Goal: Task Accomplishment & Management: Manage account settings

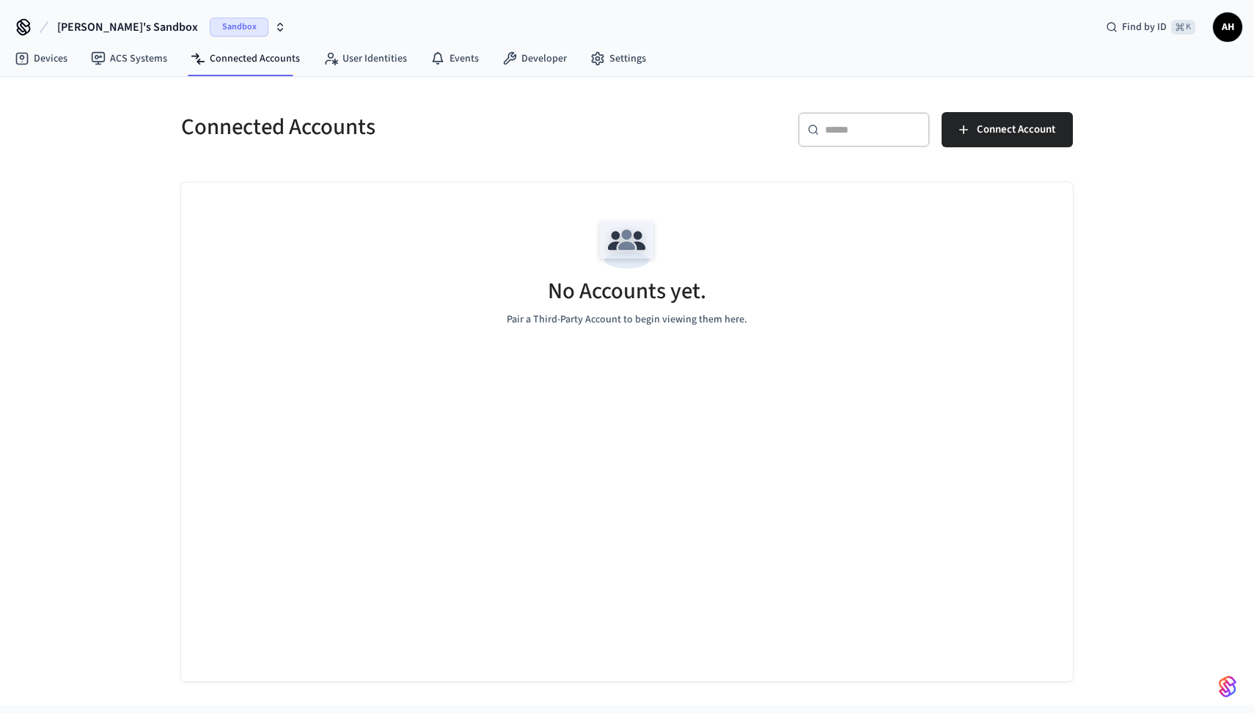
click at [466, 101] on div "Connected Accounts" at bounding box center [391, 127] width 455 height 65
click at [1005, 128] on span "Connect Account" at bounding box center [1016, 129] width 78 height 19
click at [994, 135] on span "Connect Account" at bounding box center [1016, 129] width 78 height 19
click at [622, 56] on link "Settings" at bounding box center [618, 58] width 79 height 26
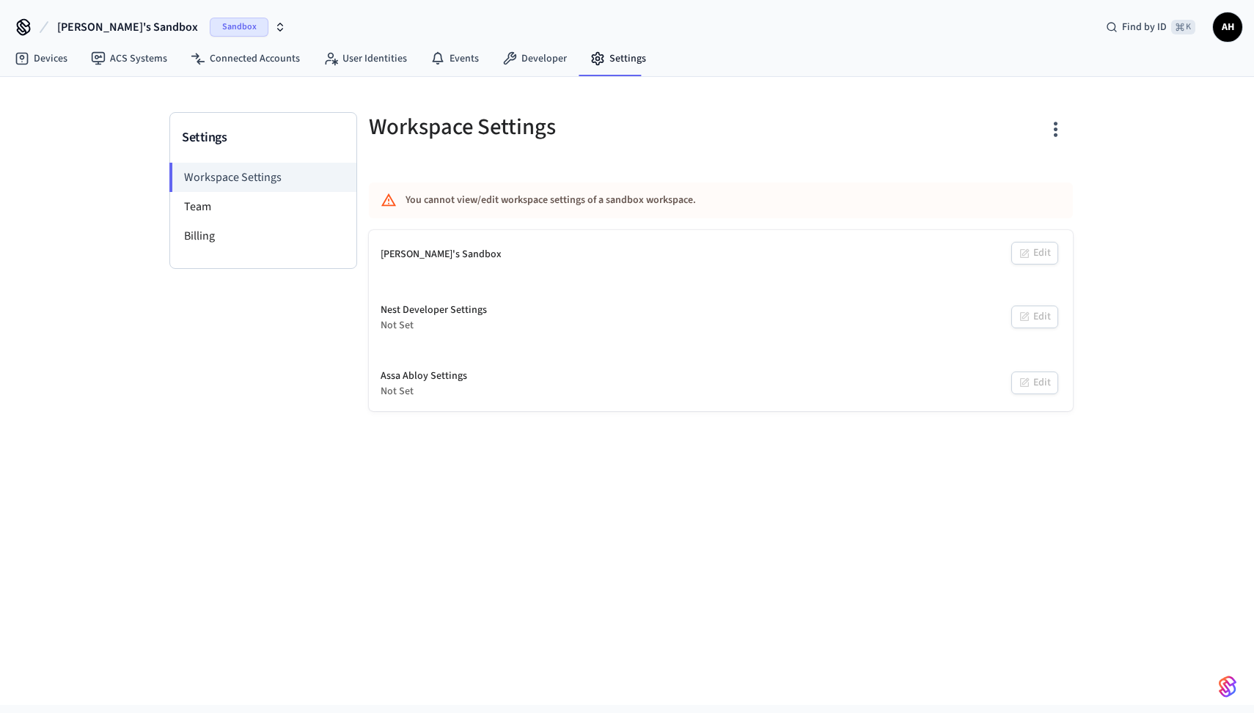
click at [1230, 28] on span "AH" at bounding box center [1227, 27] width 26 height 26
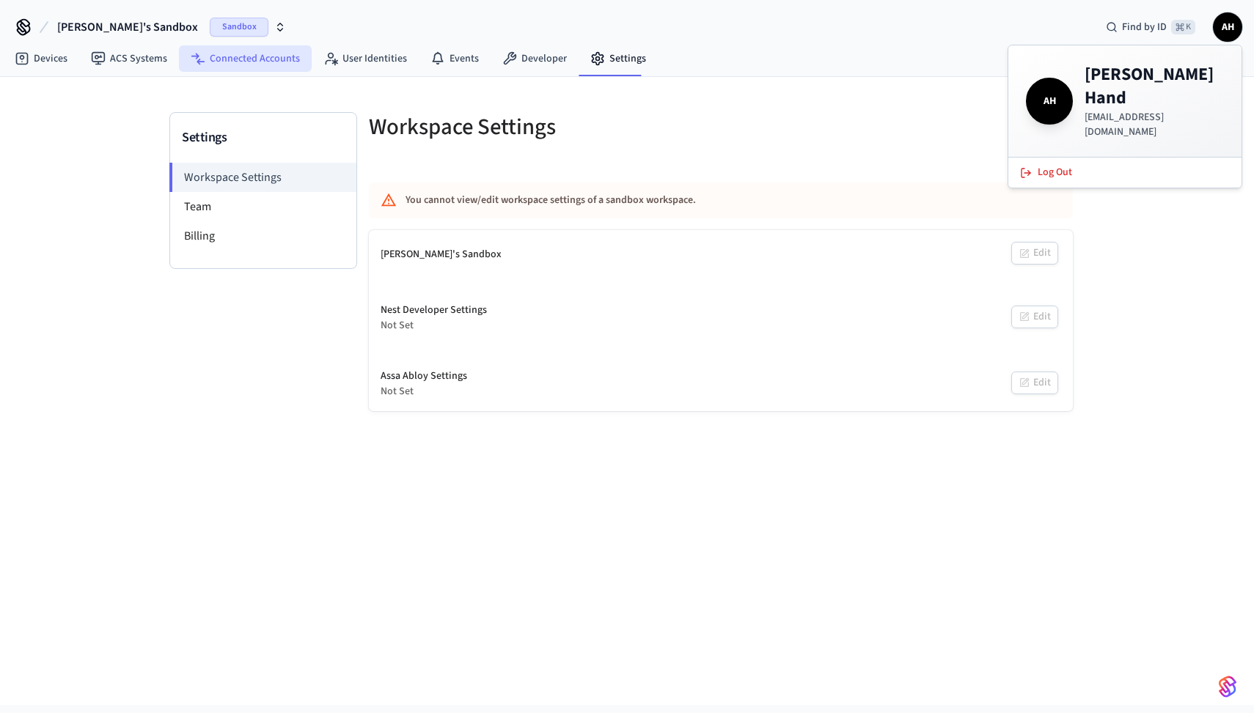
click at [253, 59] on link "Connected Accounts" at bounding box center [245, 58] width 133 height 26
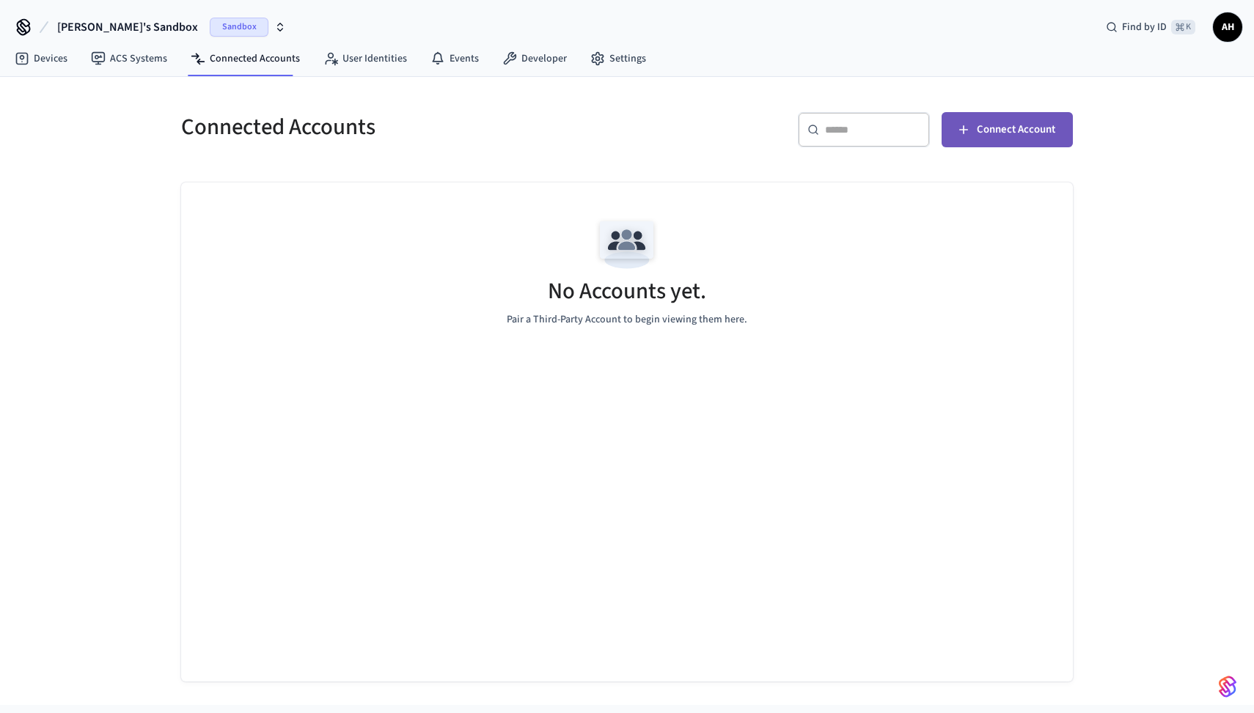
click at [1010, 136] on span "Connect Account" at bounding box center [1016, 129] width 78 height 19
click at [1226, 32] on span "AH" at bounding box center [1227, 27] width 26 height 26
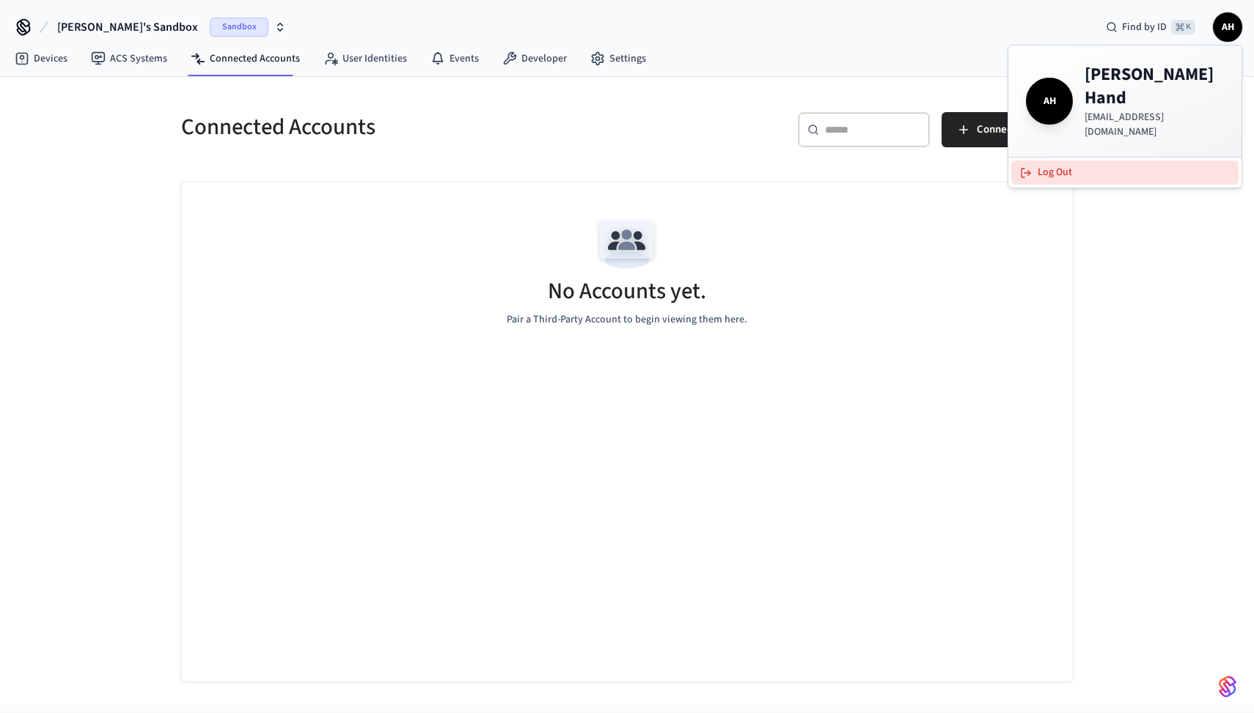
click at [1055, 161] on button "Log Out" at bounding box center [1124, 173] width 227 height 24
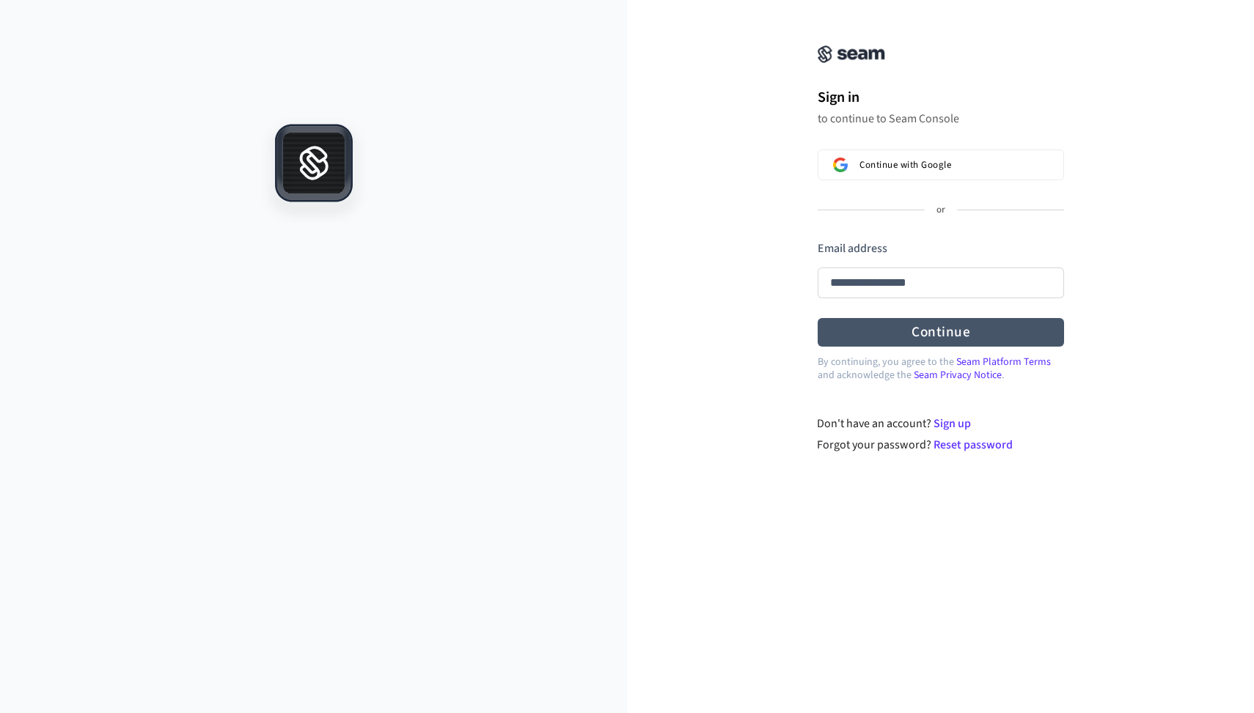
click at [956, 342] on button "Continue" at bounding box center [941, 332] width 246 height 29
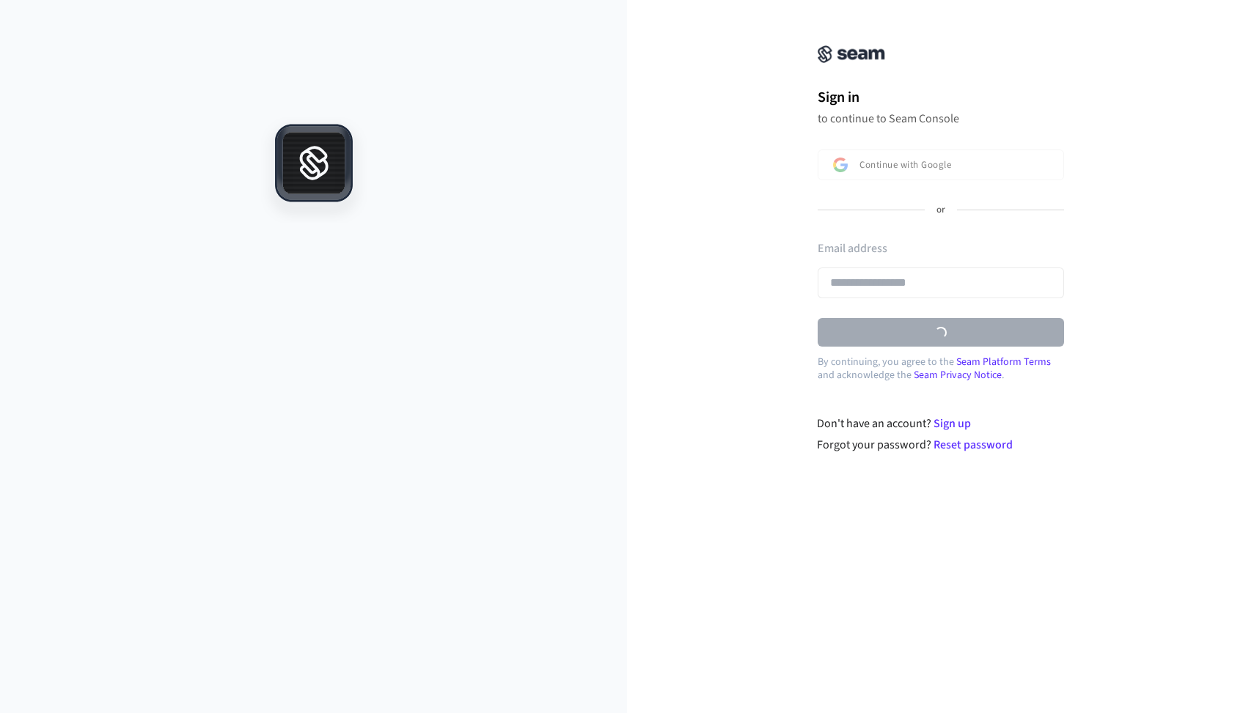
type input "**********"
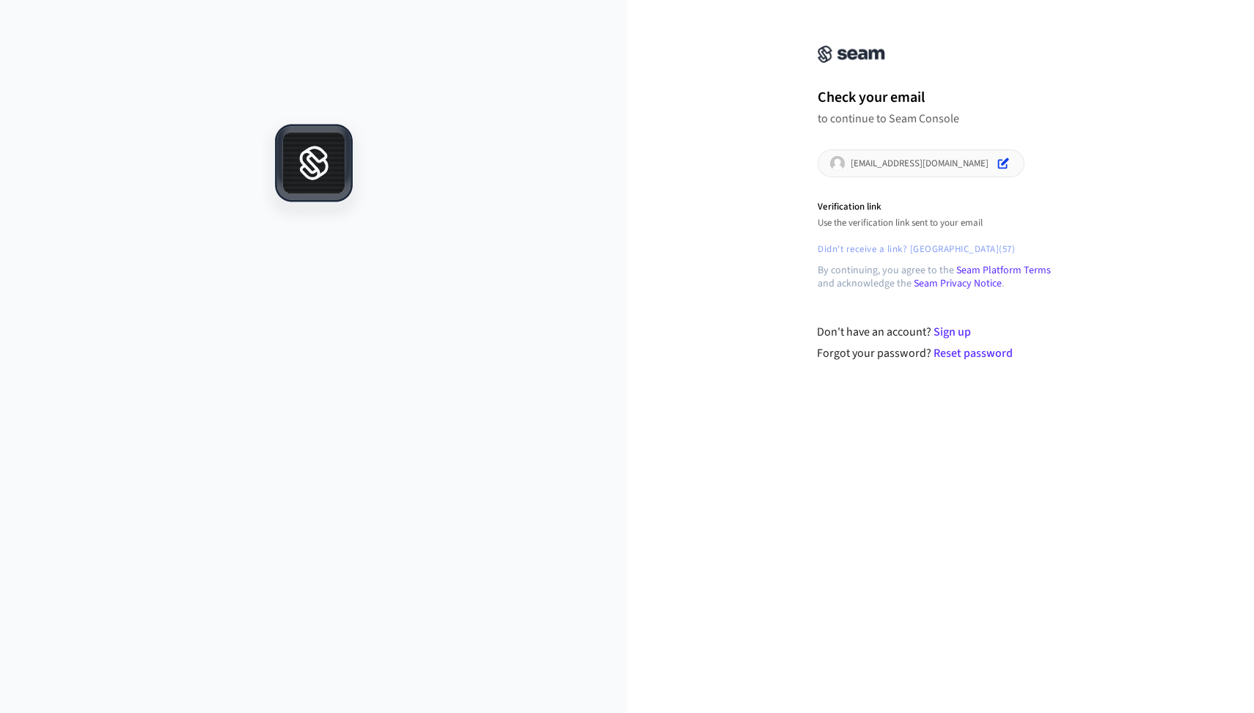
click at [881, 163] on p "[EMAIL_ADDRESS][DOMAIN_NAME]" at bounding box center [920, 164] width 138 height 12
click at [997, 164] on icon "Edit" at bounding box center [1003, 164] width 12 height 12
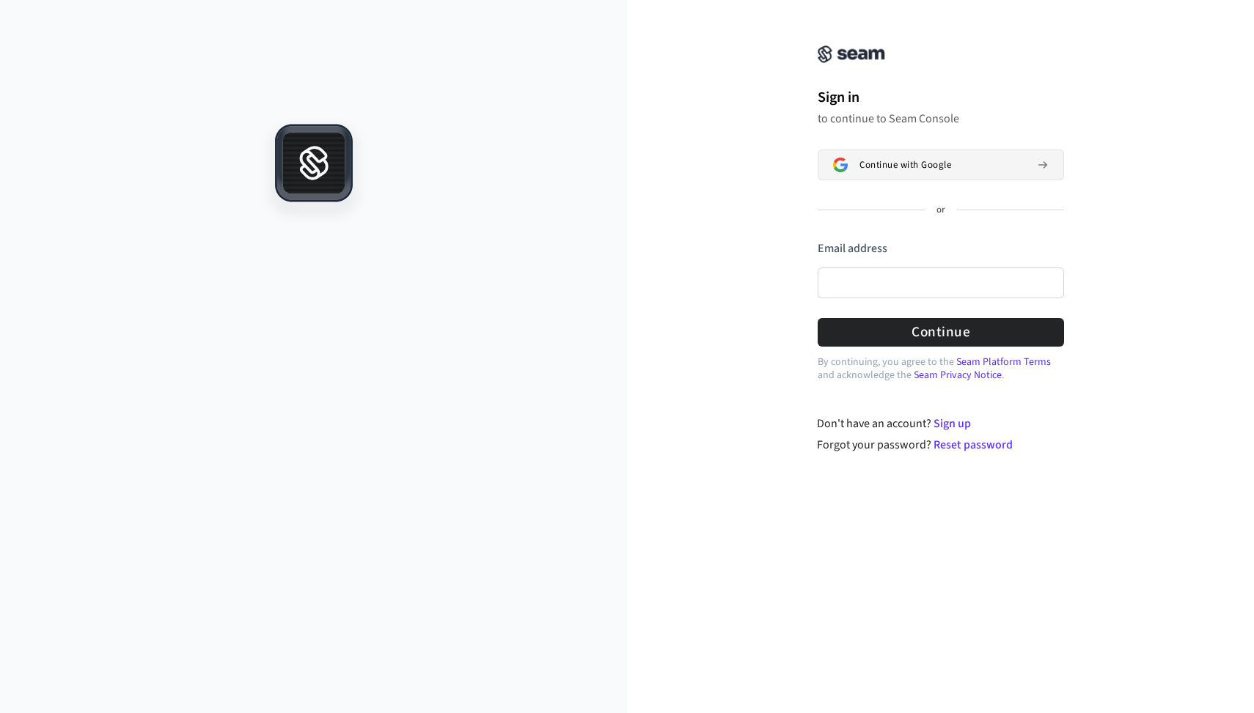
click at [943, 164] on span "Continue with Google" at bounding box center [905, 165] width 92 height 12
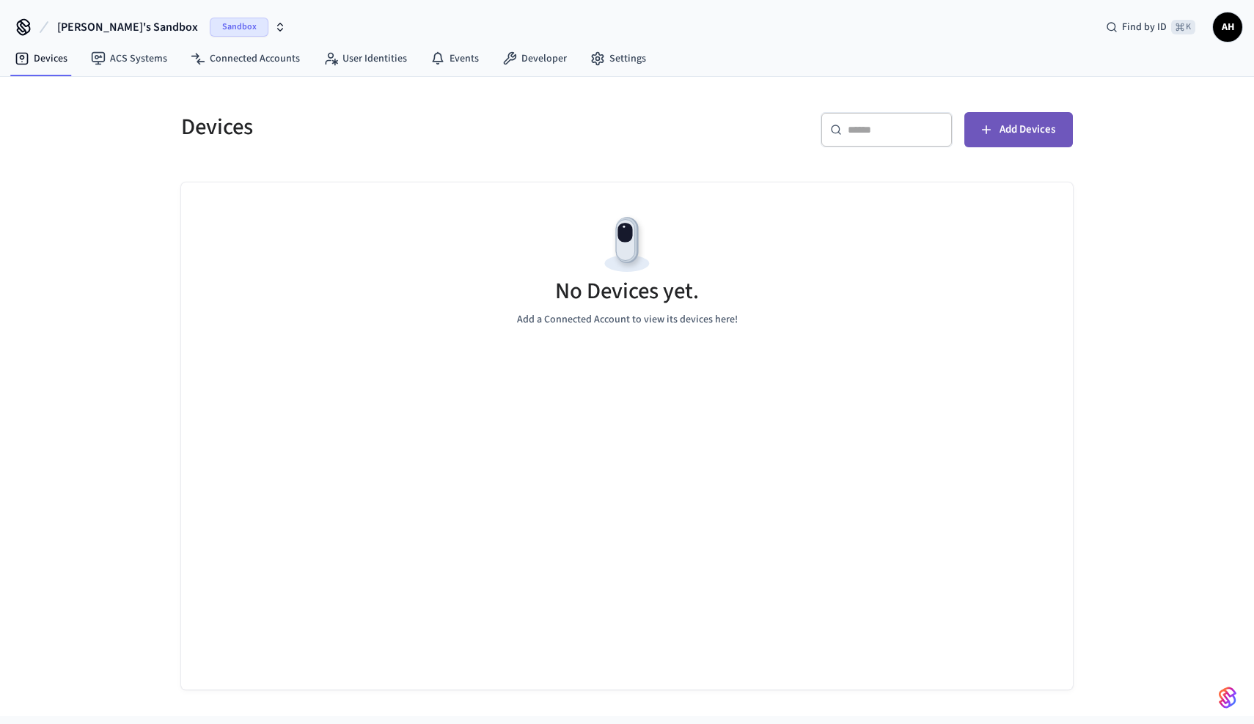
click at [1017, 132] on span "Add Devices" at bounding box center [1027, 129] width 56 height 19
click at [155, 195] on div "Devices ​ ​ Add Devices No Devices yet. Add a Connected Account to view its dev…" at bounding box center [627, 396] width 1254 height 639
click at [266, 62] on link "Connected Accounts" at bounding box center [245, 58] width 133 height 26
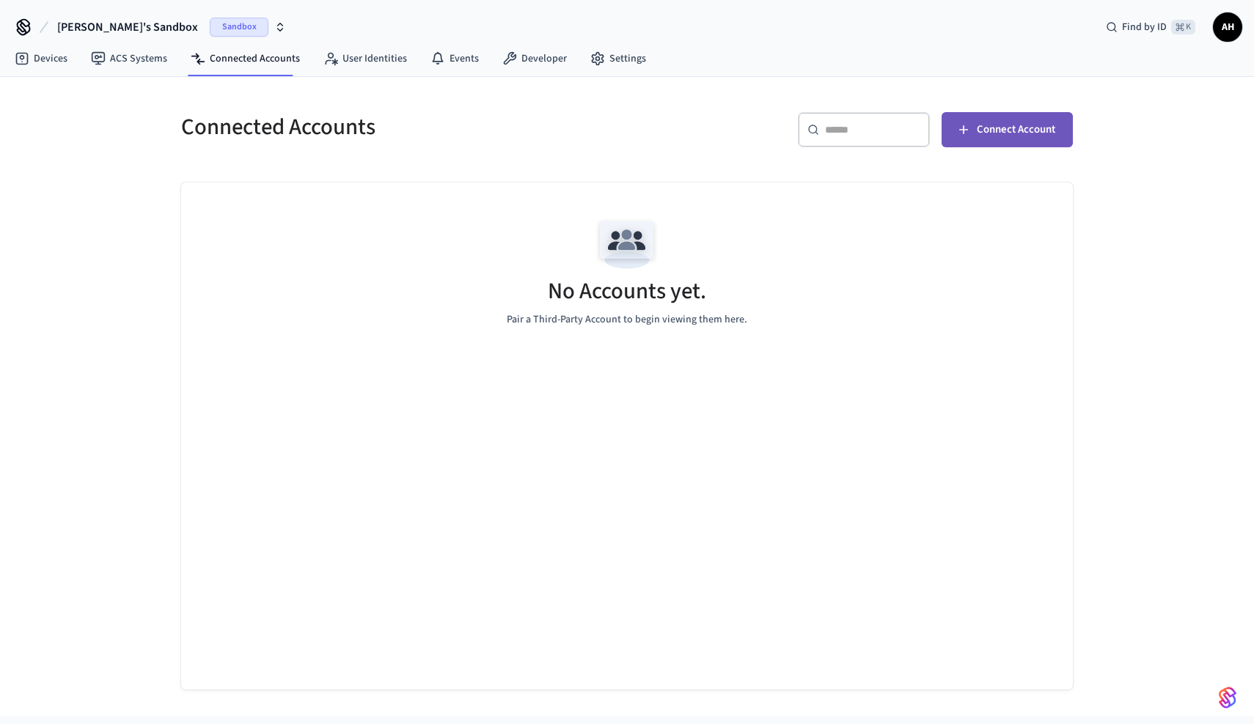
click at [985, 132] on span "Connect Account" at bounding box center [1016, 129] width 78 height 19
click at [23, 28] on icon at bounding box center [24, 26] width 12 height 12
click at [1229, 23] on span "AH" at bounding box center [1227, 27] width 26 height 26
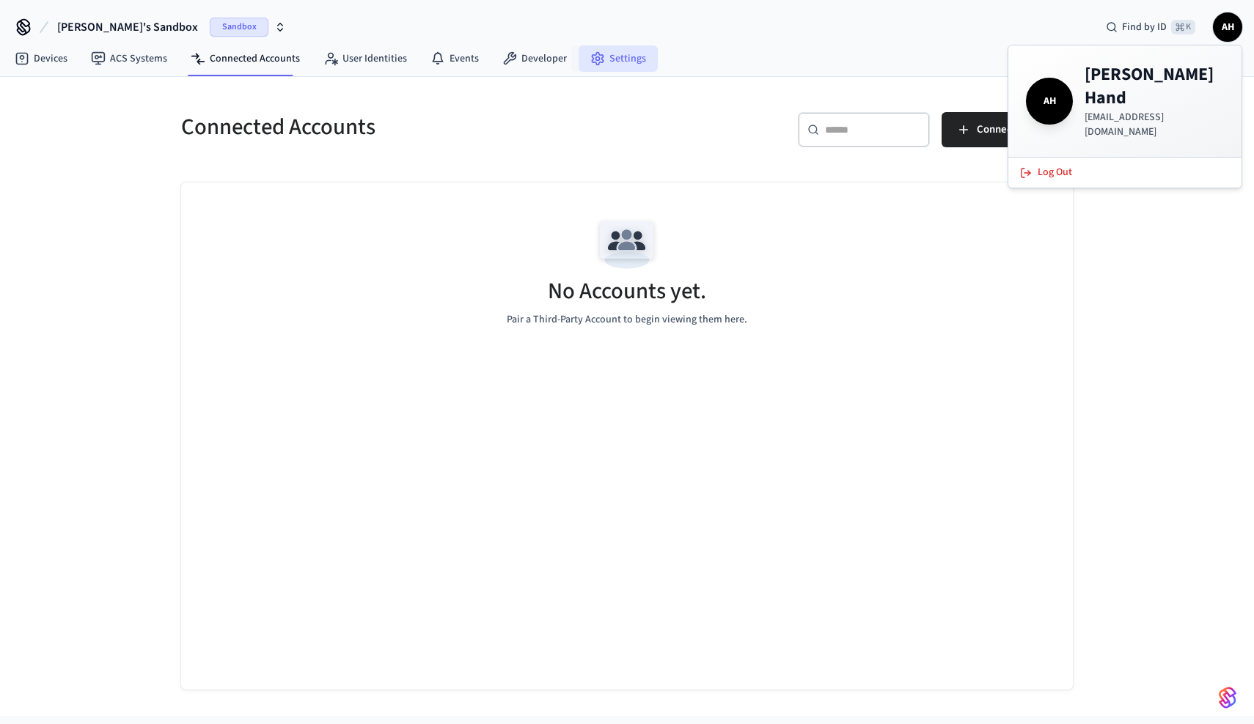
click at [625, 60] on link "Settings" at bounding box center [618, 58] width 79 height 26
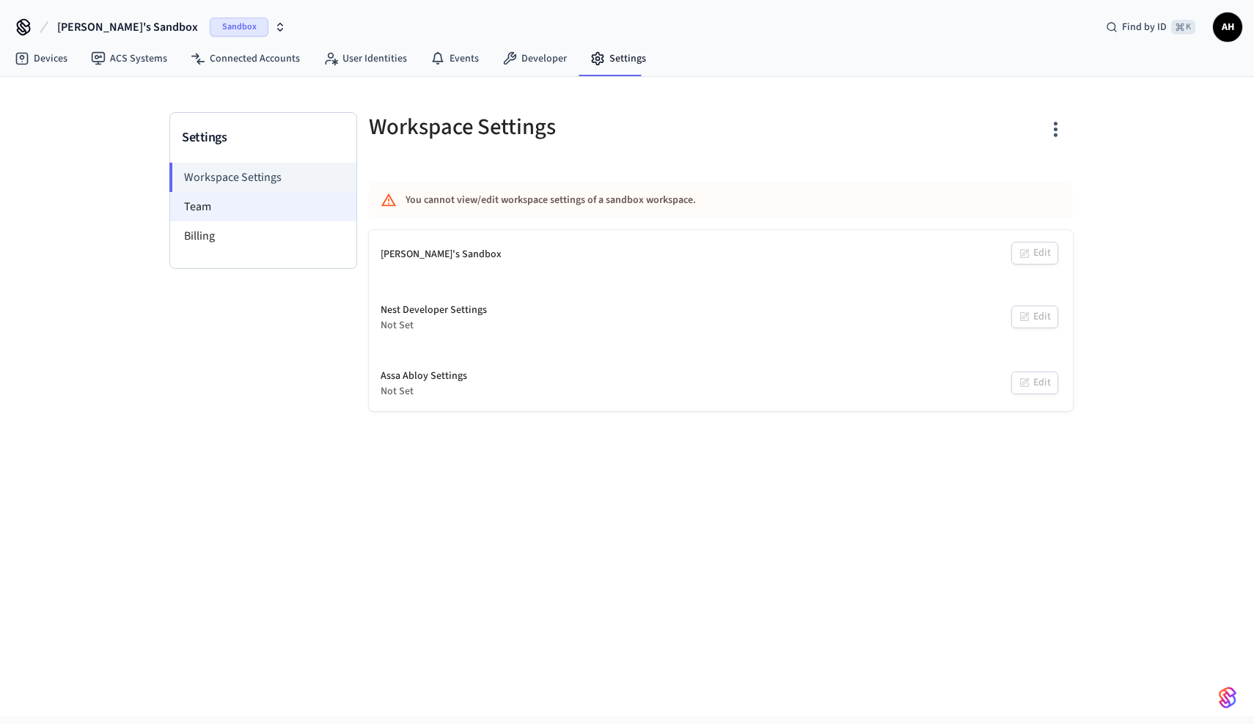
click at [219, 207] on li "Team" at bounding box center [263, 206] width 186 height 29
click at [542, 54] on link "Developer" at bounding box center [535, 58] width 88 height 26
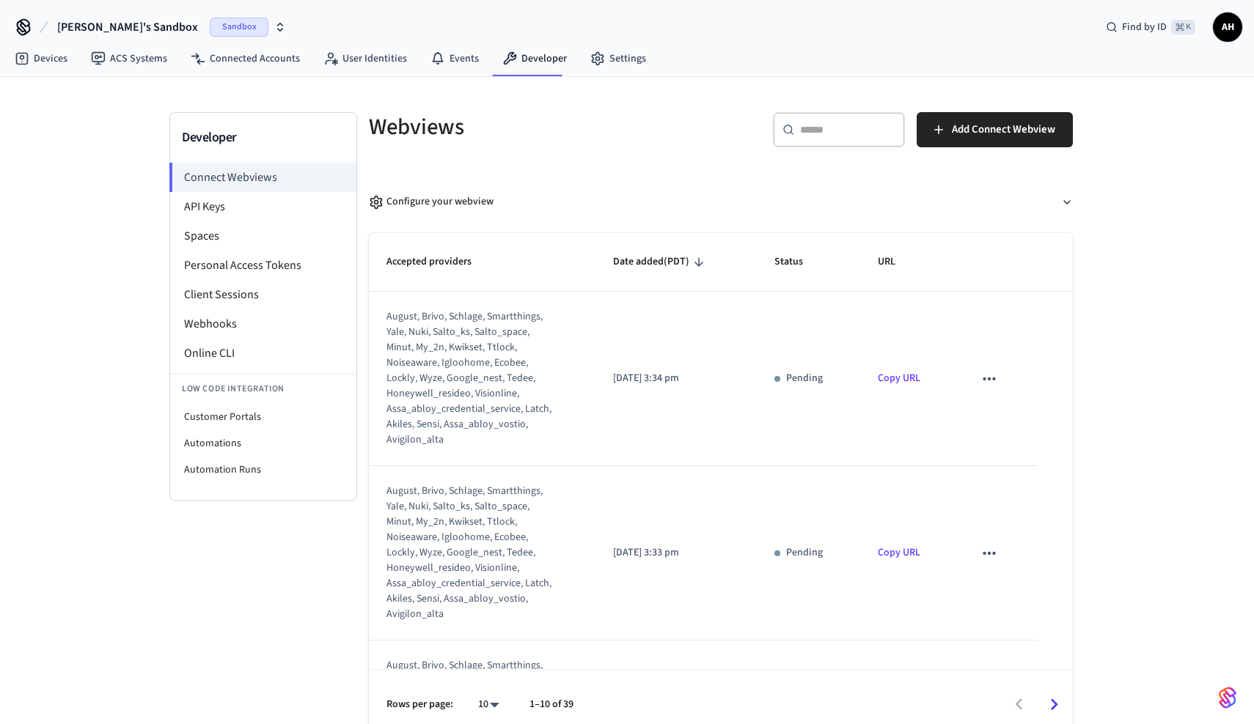
click at [1225, 697] on img "button" at bounding box center [1228, 697] width 18 height 23
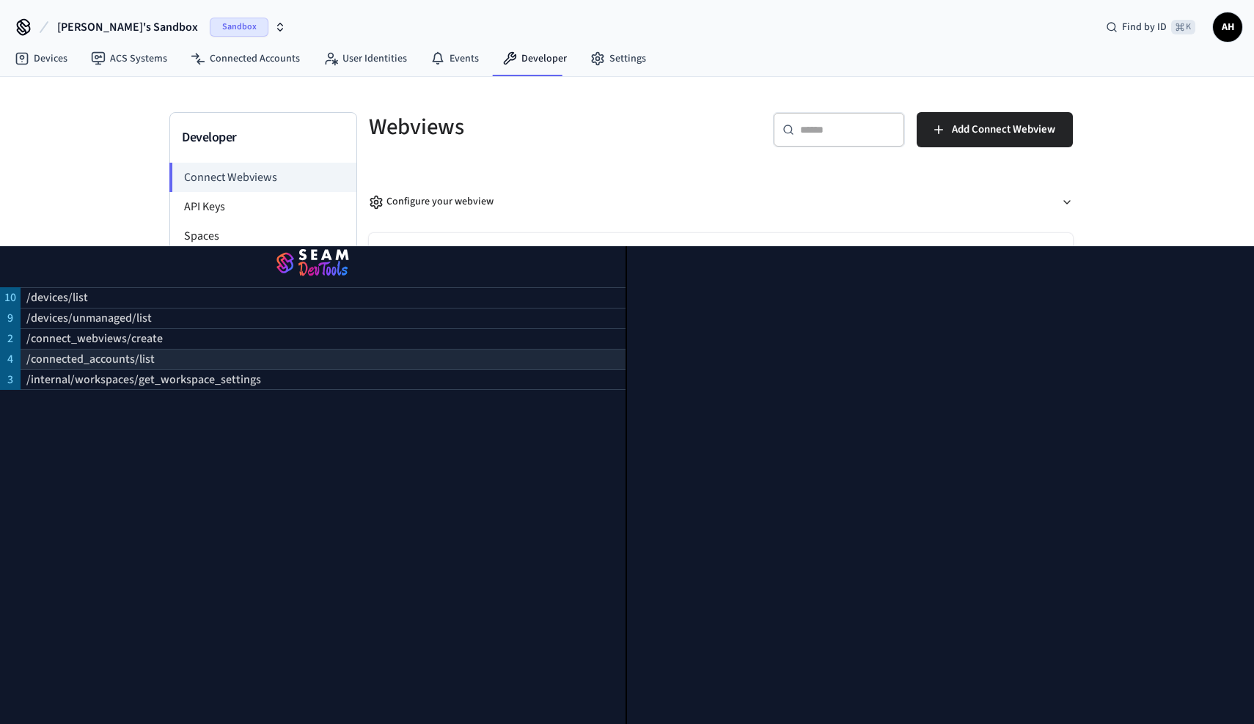
click at [81, 356] on p "/connected_accounts/list" at bounding box center [90, 359] width 128 height 18
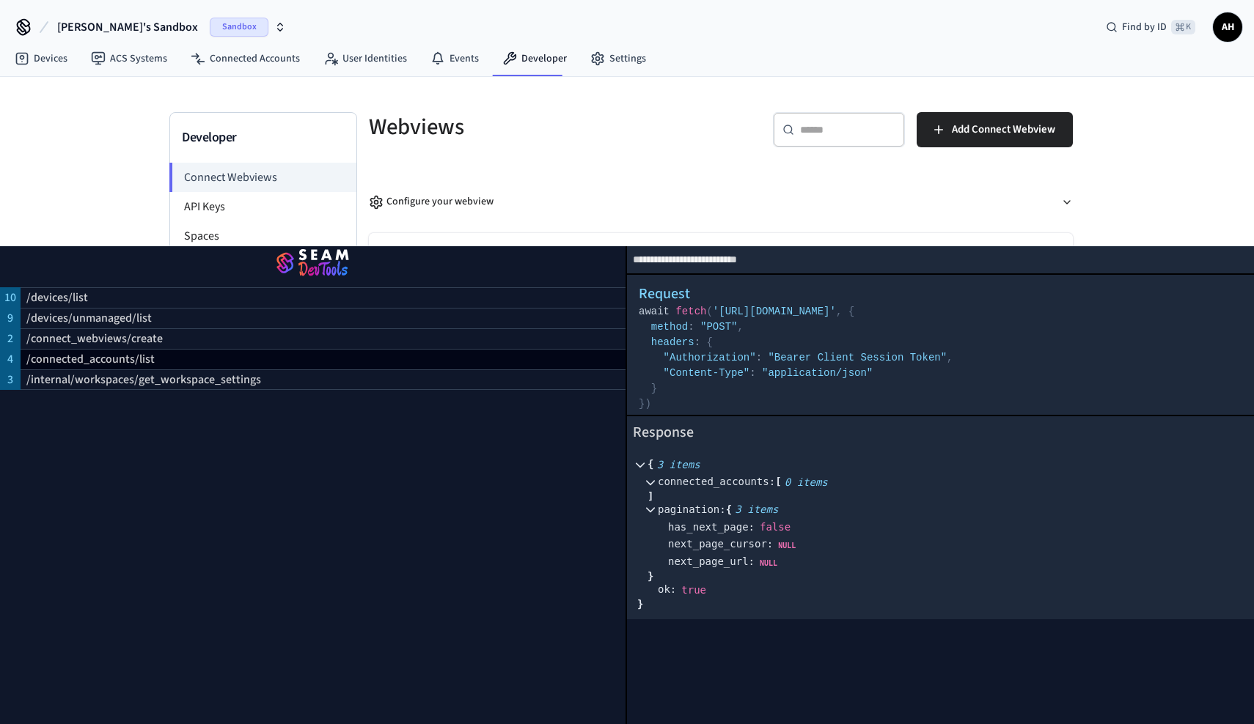
click at [70, 178] on div "Developer Connect Webviews API Keys Spaces Personal Access Tokens Client Sessio…" at bounding box center [627, 409] width 1254 height 664
click at [663, 204] on button "Configure your webview" at bounding box center [721, 202] width 704 height 39
click at [1071, 233] on div "Customize your Webview The Webview will show the name and logo of the Inviter o…" at bounding box center [721, 446] width 702 height 449
click at [112, 129] on div "Developer Connect Webviews API Keys Spaces Personal Access Tokens Client Sessio…" at bounding box center [627, 640] width 1254 height 1126
click at [53, 52] on link "Devices" at bounding box center [41, 58] width 76 height 26
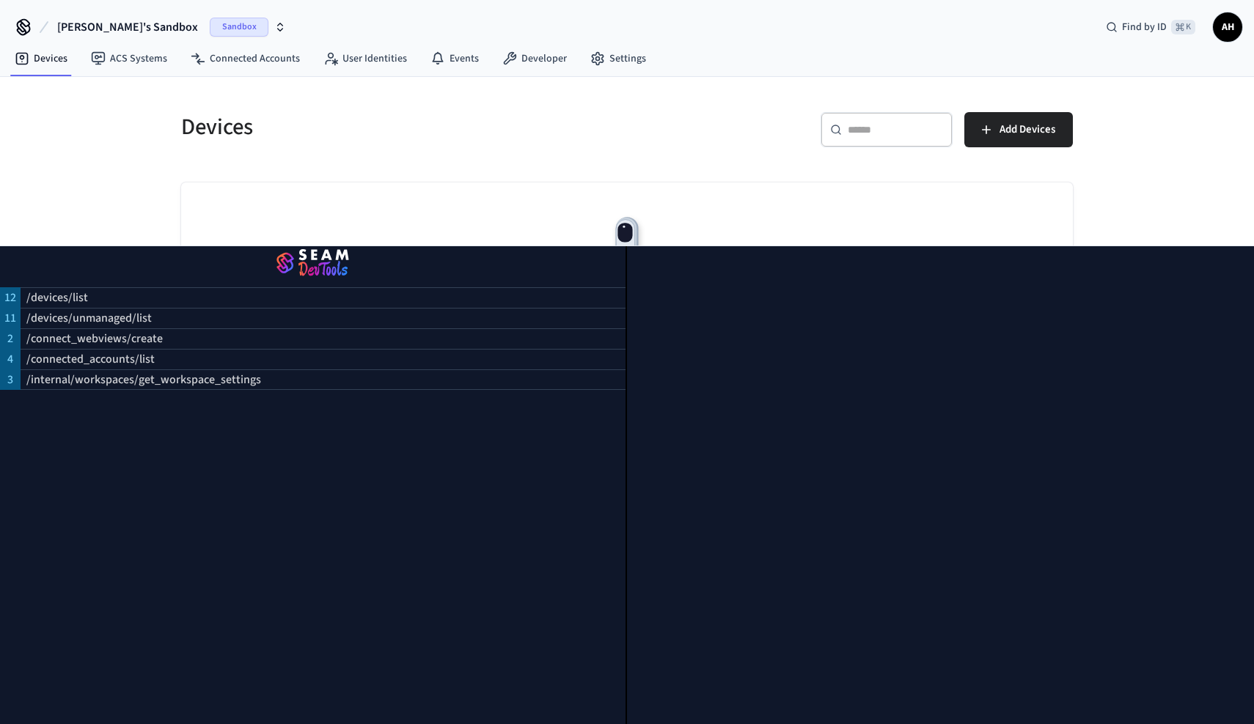
click at [1099, 220] on div "Devices ​ ​ Add Devices No Devices yet. Add a Connected Account to view its dev…" at bounding box center [627, 396] width 1254 height 639
click at [1228, 29] on span "AH" at bounding box center [1227, 27] width 26 height 26
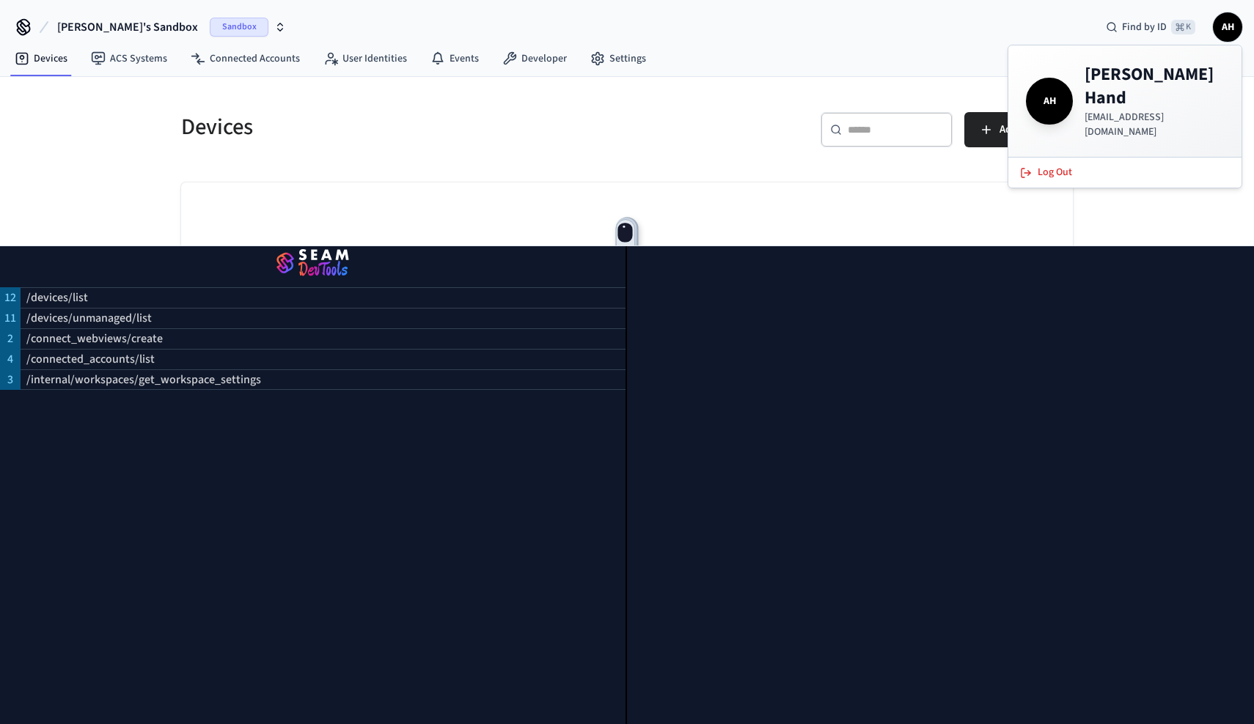
click at [1126, 205] on div "Devices ​ ​ Add Devices No Devices yet. Add a Connected Account to view its dev…" at bounding box center [627, 396] width 1254 height 639
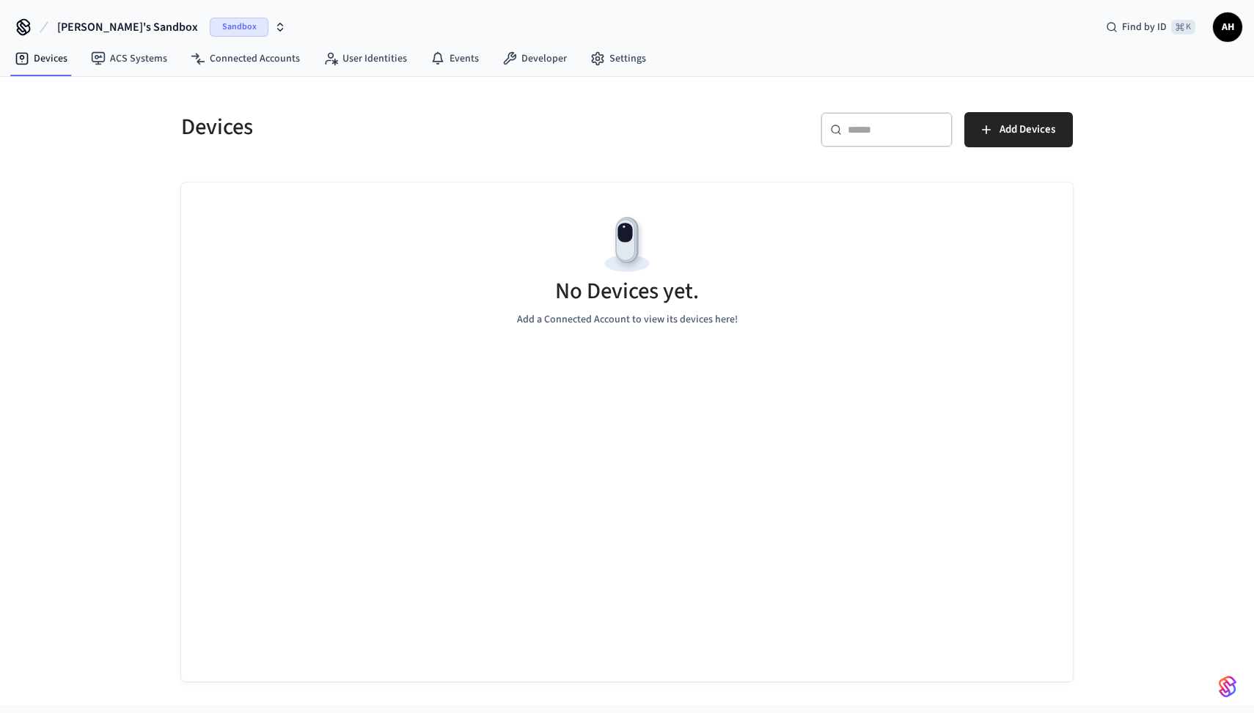
click at [210, 23] on span "Sandbox" at bounding box center [239, 27] width 59 height 19
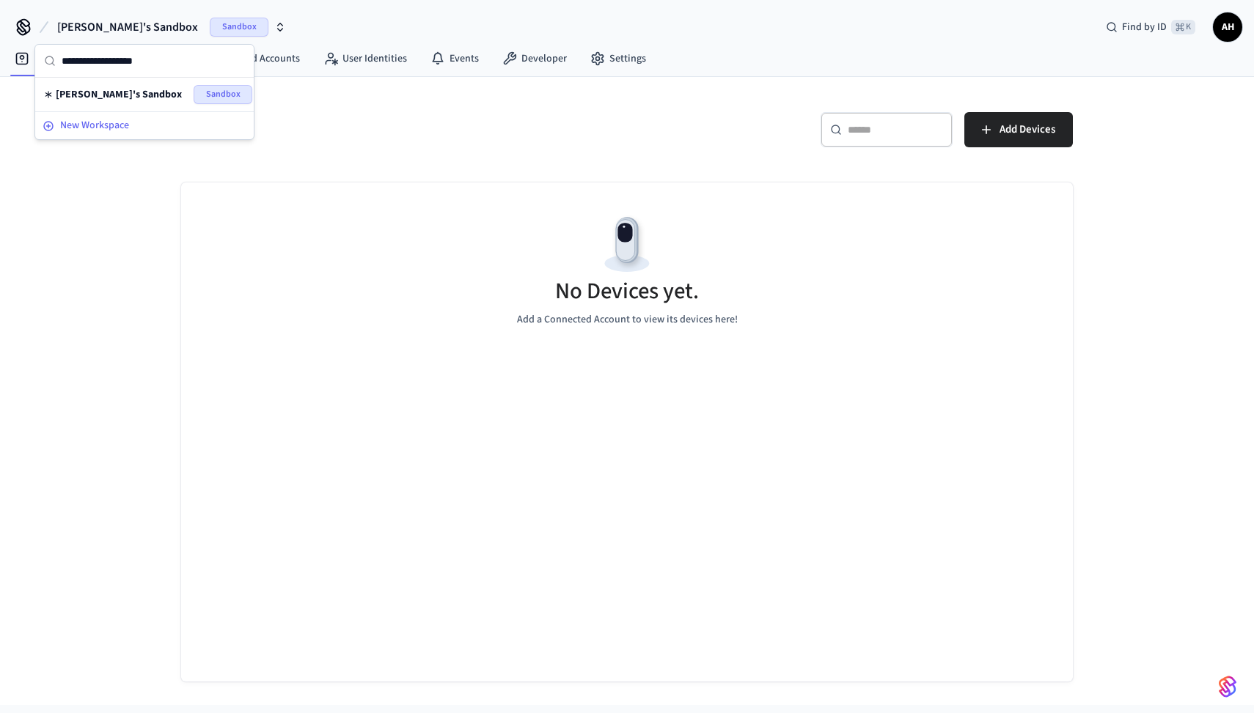
click at [117, 124] on span "New Workspace" at bounding box center [94, 125] width 69 height 15
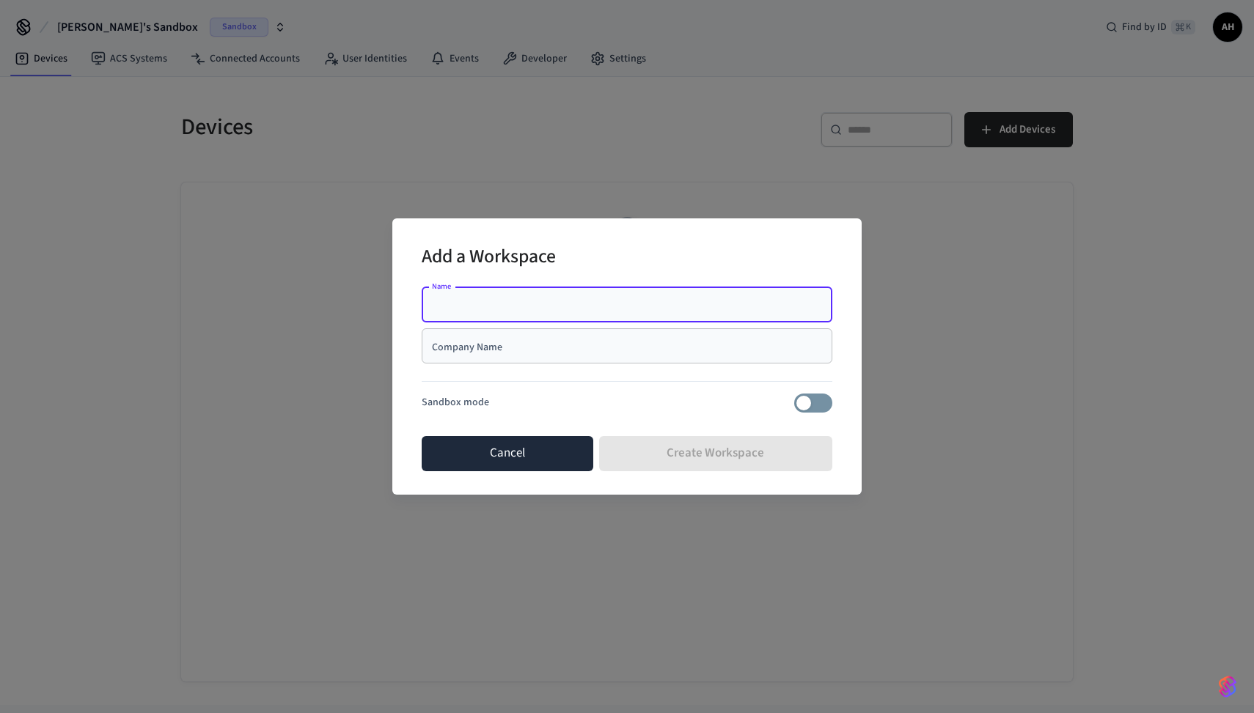
click at [559, 452] on button "Cancel" at bounding box center [508, 453] width 172 height 35
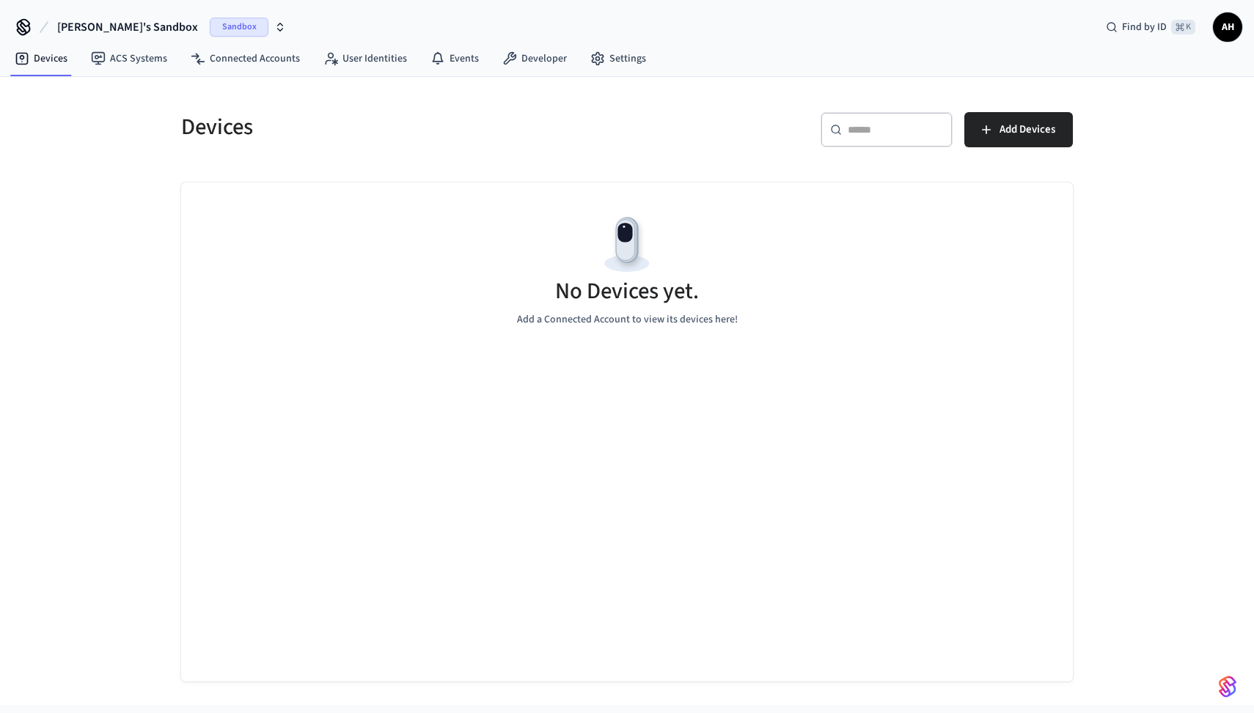
click at [274, 27] on icon "button" at bounding box center [280, 27] width 12 height 12
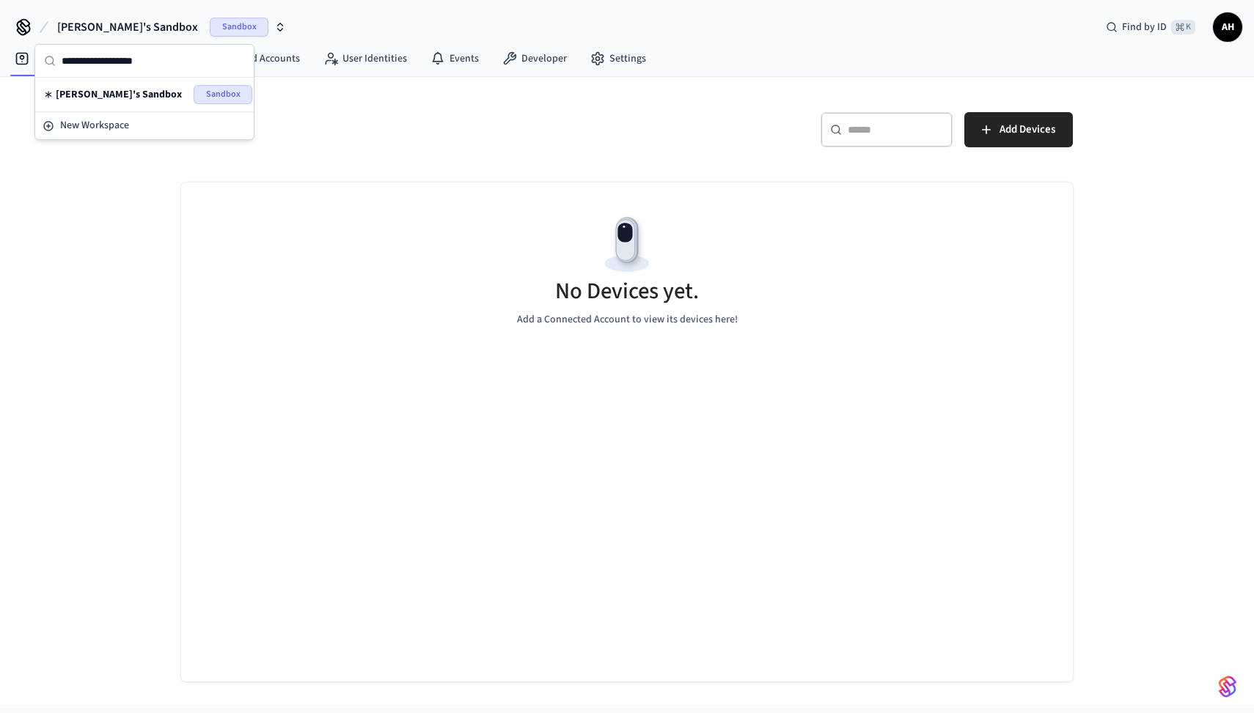
click at [274, 27] on icon "button" at bounding box center [280, 27] width 12 height 12
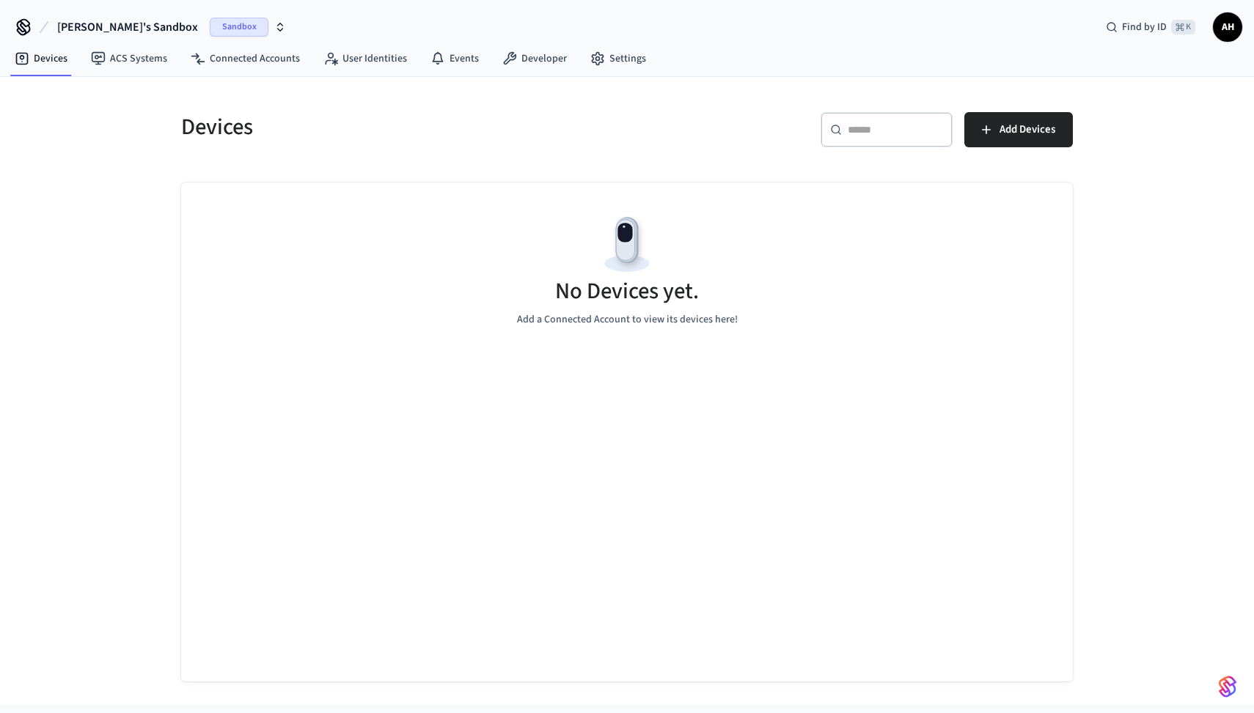
click at [20, 28] on icon at bounding box center [23, 26] width 23 height 23
click at [50, 68] on link "Devices" at bounding box center [41, 58] width 76 height 26
click at [131, 56] on link "ACS Systems" at bounding box center [129, 58] width 100 height 26
